Goal: Task Accomplishment & Management: Use online tool/utility

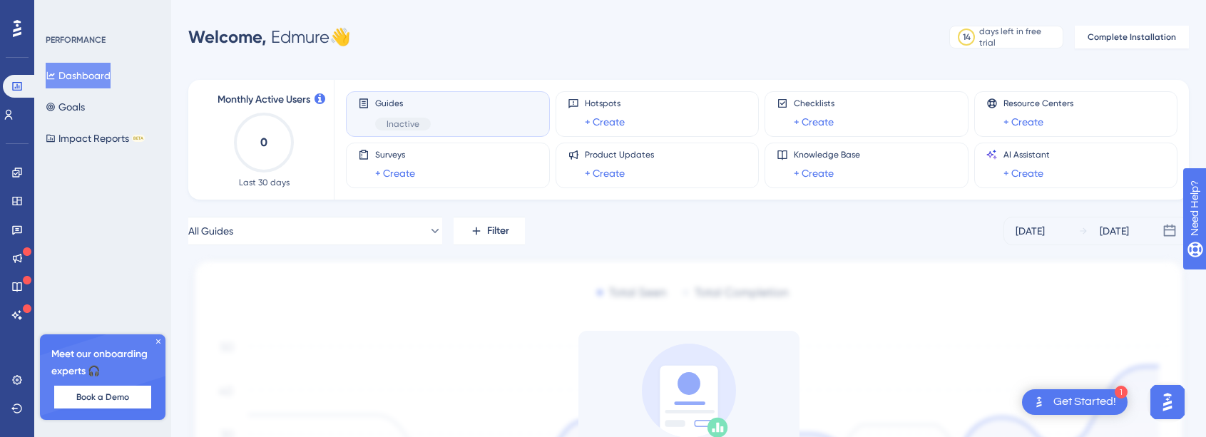
click at [852, 117] on div "Checklists + Create" at bounding box center [866, 114] width 180 height 33
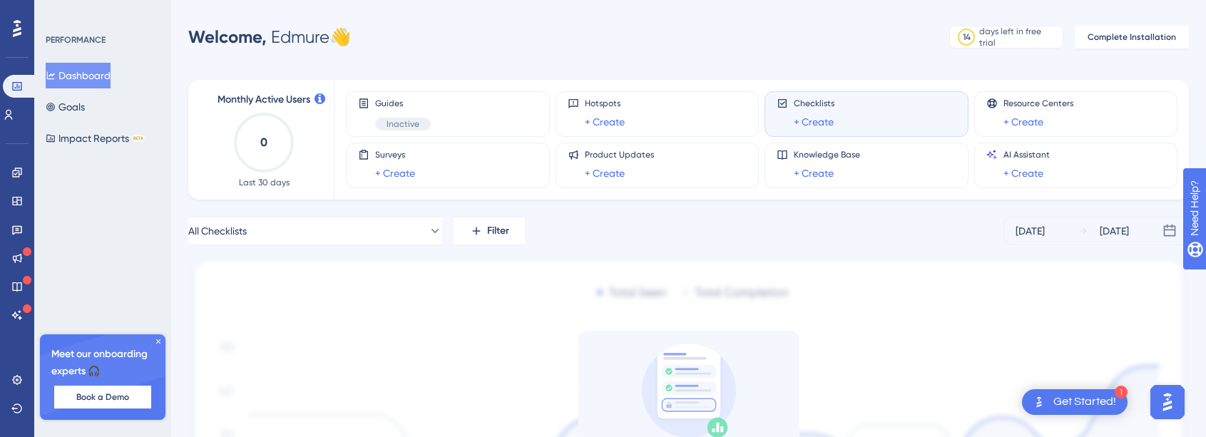
click at [818, 120] on link "+ Create" at bounding box center [813, 121] width 40 height 17
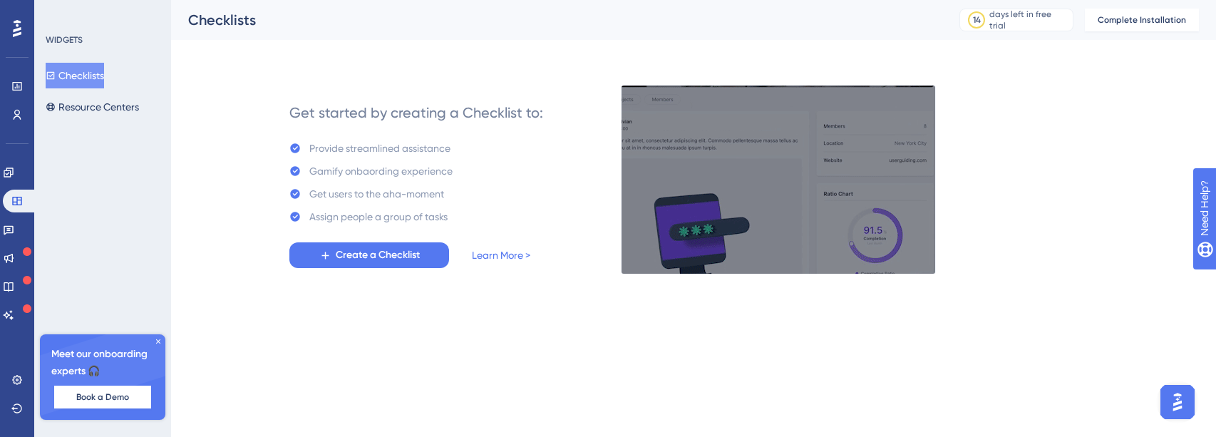
click at [423, 250] on button "Create a Checklist" at bounding box center [369, 255] width 160 height 26
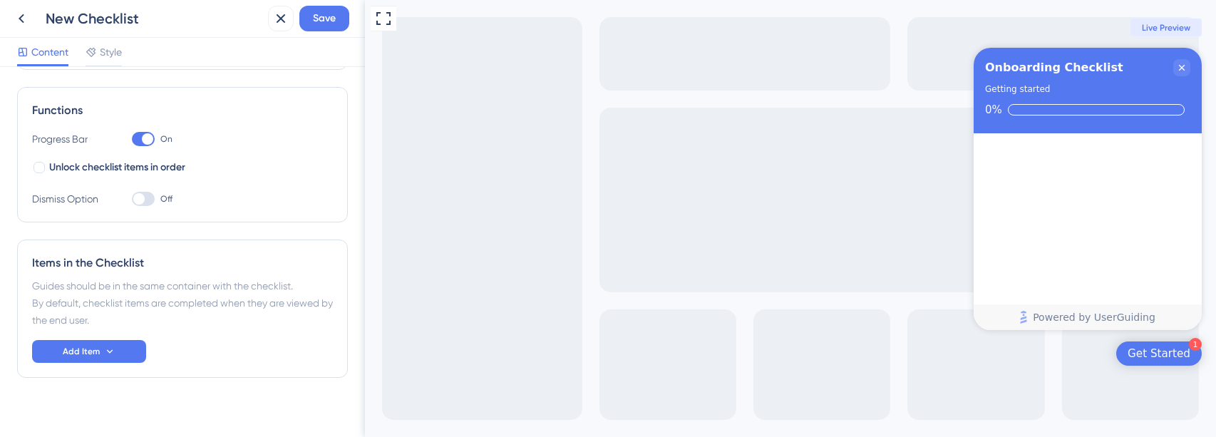
scroll to position [205, 0]
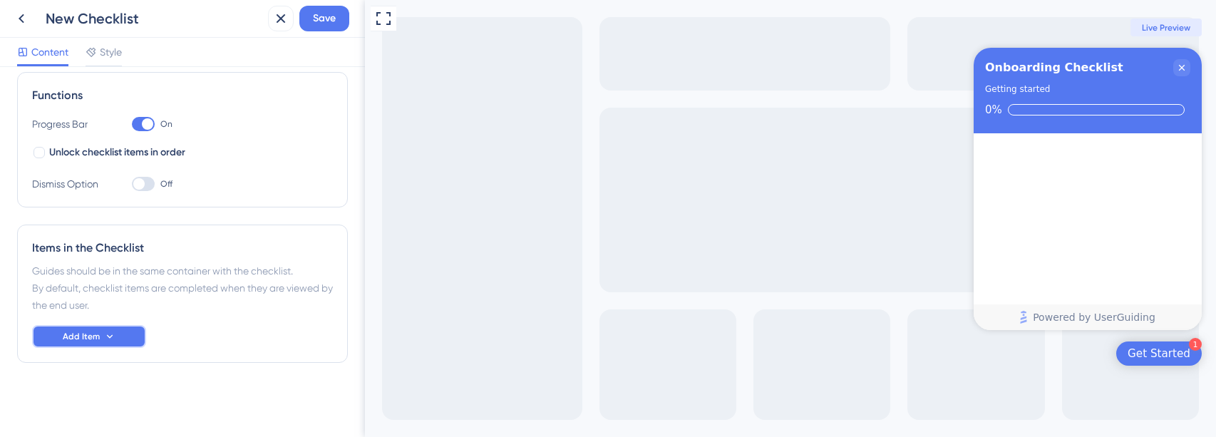
click at [108, 333] on icon at bounding box center [109, 336] width 11 height 11
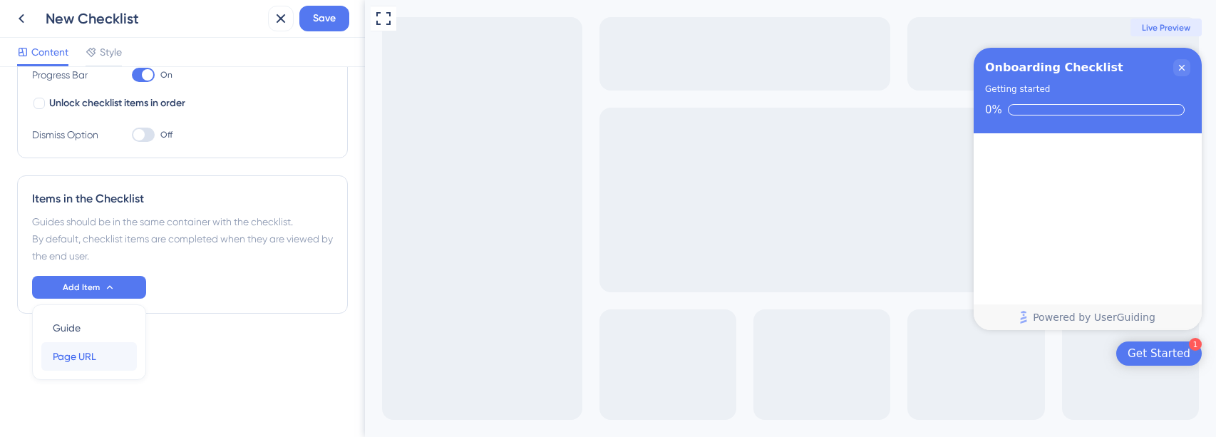
click at [97, 356] on div "Page URL Page URL" at bounding box center [89, 356] width 73 height 29
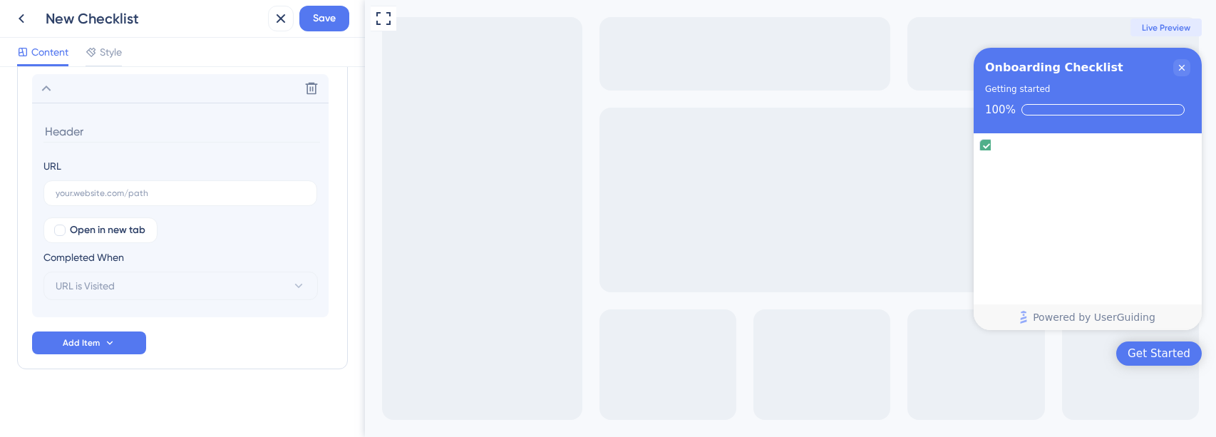
scroll to position [462, 0]
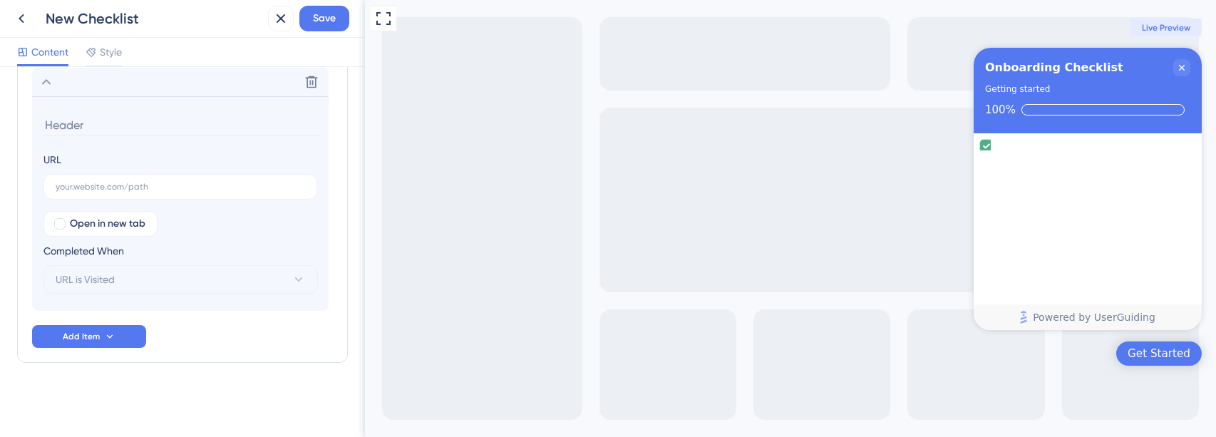
click at [102, 180] on label at bounding box center [180, 187] width 274 height 26
click at [102, 182] on input "text" at bounding box center [181, 187] width 250 height 10
type input "[DOMAIN_NAME]"
click at [81, 131] on input at bounding box center [181, 125] width 277 height 22
type input "mini"
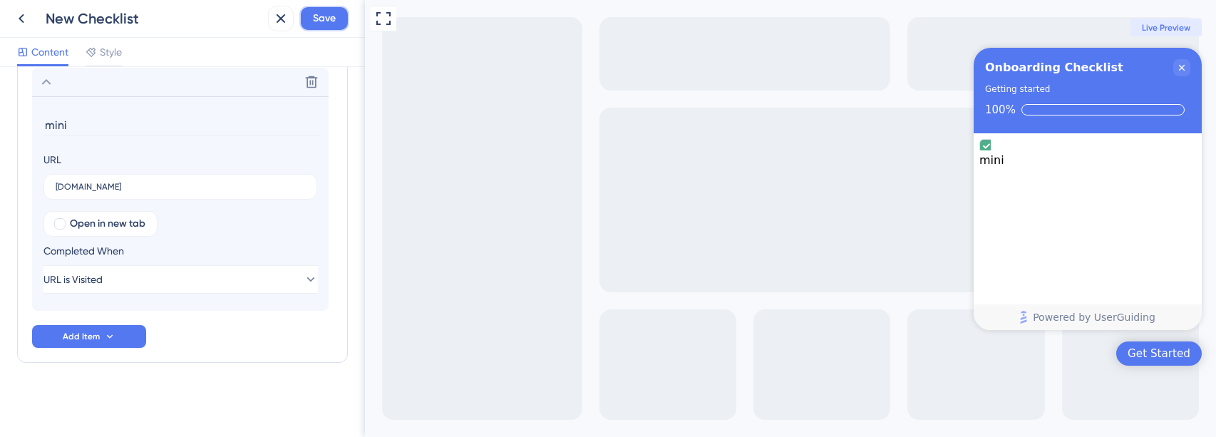
click at [317, 15] on span "Save" at bounding box center [324, 18] width 23 height 17
click at [29, 21] on icon at bounding box center [21, 18] width 17 height 17
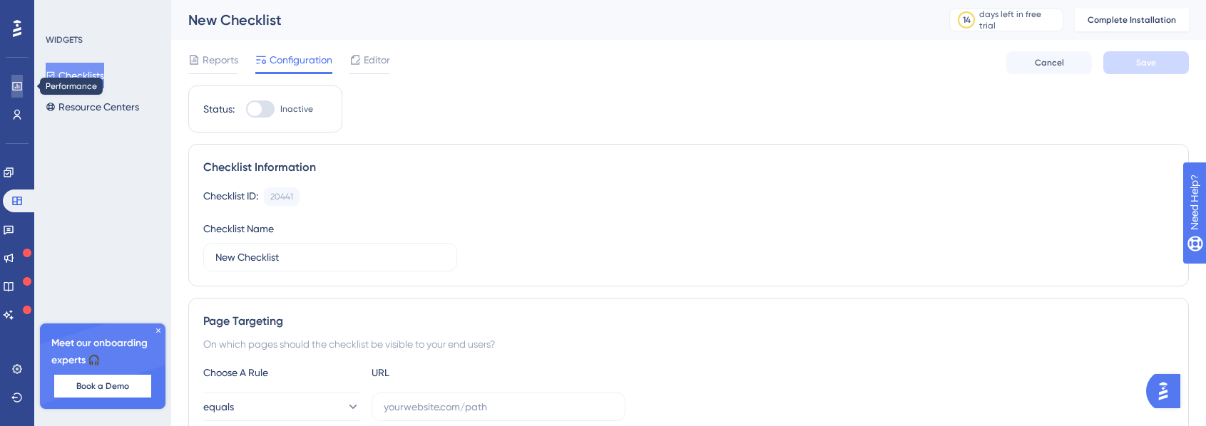
click at [23, 86] on link at bounding box center [16, 86] width 11 height 23
